Goal: Task Accomplishment & Management: Manage account settings

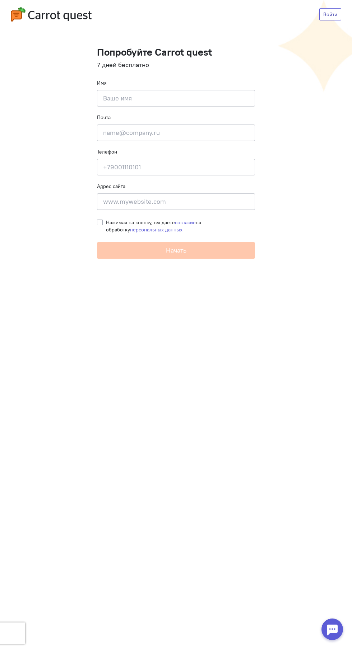
click at [330, 15] on link "Войти" at bounding box center [330, 14] width 22 height 12
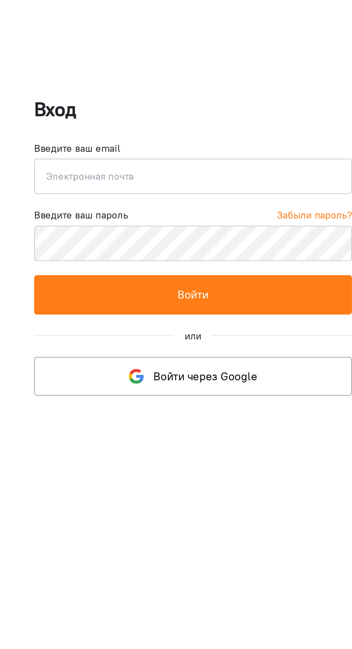
click at [193, 287] on input "email" at bounding box center [175, 285] width 161 height 18
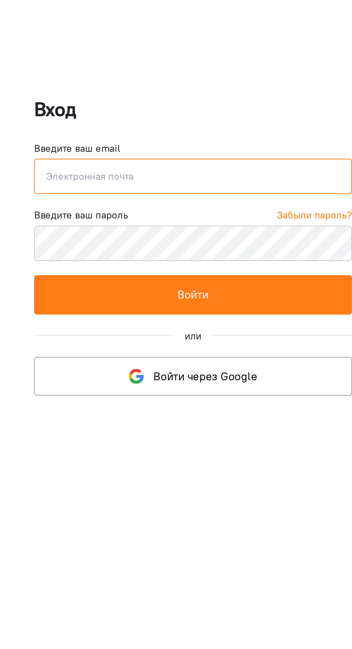
type input "[EMAIL_ADDRESS][DOMAIN_NAME]"
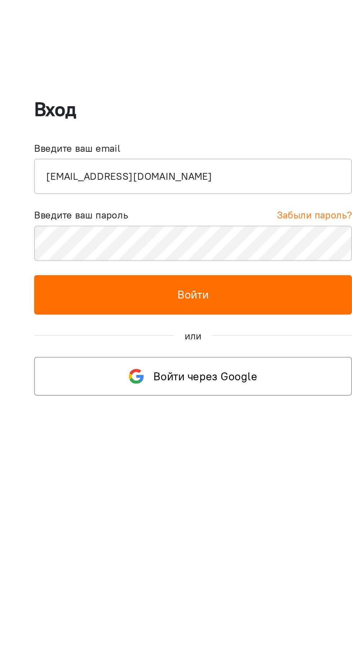
click at [125, 346] on button "Войти" at bounding box center [175, 345] width 161 height 20
